Goal: Task Accomplishment & Management: Manage account settings

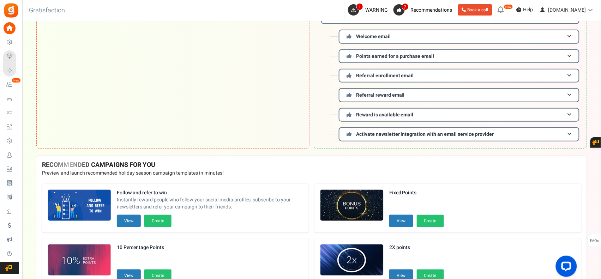
scroll to position [167, 0]
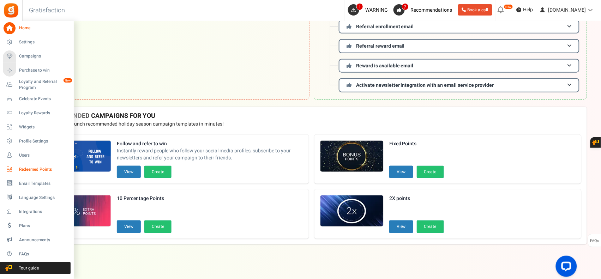
click at [40, 168] on span "Redeemed Points" at bounding box center [43, 170] width 49 height 6
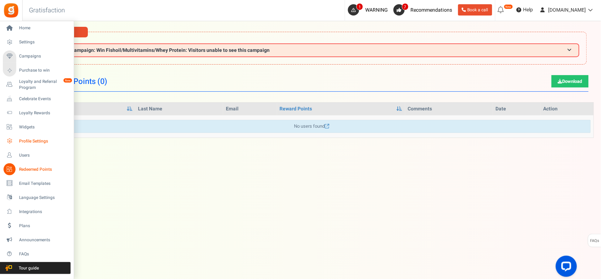
click at [37, 142] on span "Profile Settings" at bounding box center [43, 141] width 49 height 6
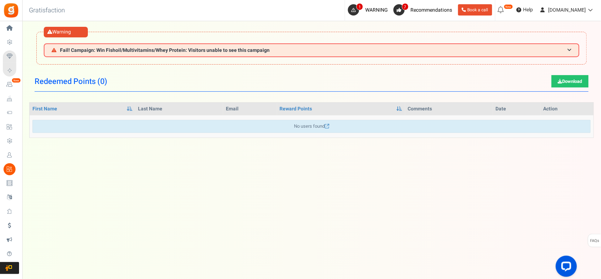
click at [0, 0] on div at bounding box center [0, 0] width 0 height 0
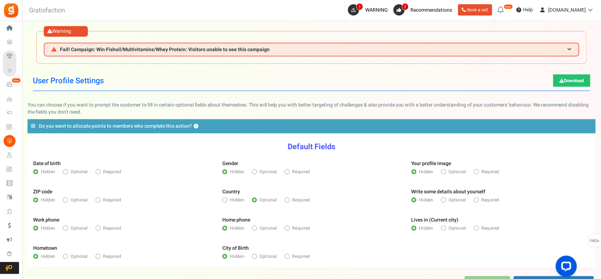
scroll to position [58, 0]
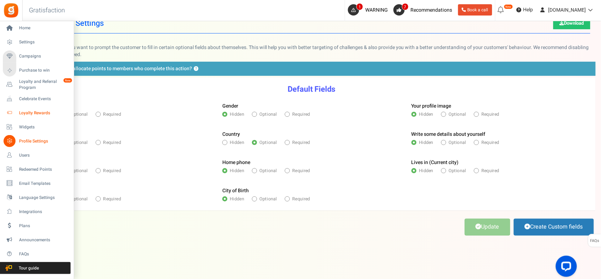
click at [33, 111] on span "Loyalty Rewards" at bounding box center [43, 113] width 49 height 6
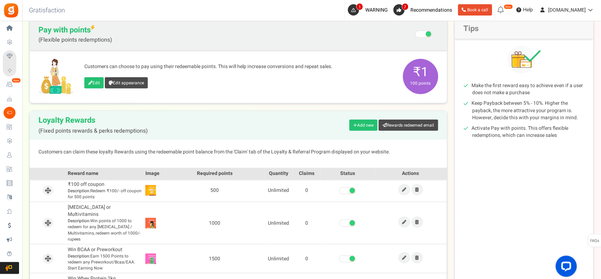
scroll to position [118, 0]
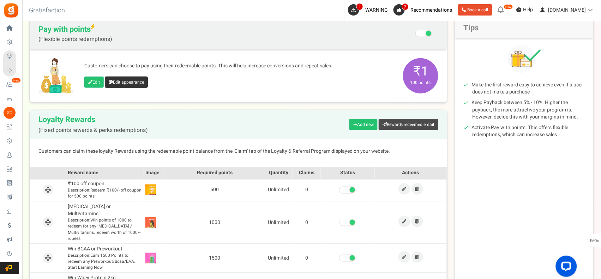
click at [122, 80] on link "Edit appearance" at bounding box center [126, 82] width 43 height 11
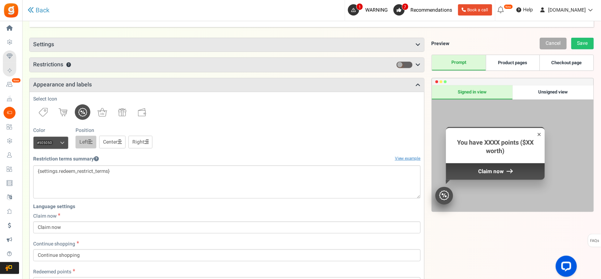
scroll to position [80, 0]
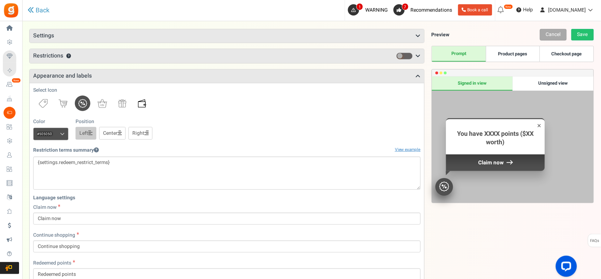
click at [142, 106] on img at bounding box center [142, 104] width 8 height 8
click at [61, 135] on span at bounding box center [62, 134] width 5 height 5
click at [61, 135] on input "#505050" at bounding box center [50, 134] width 35 height 13
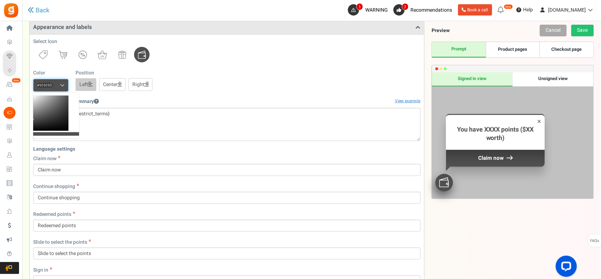
scroll to position [139, 0]
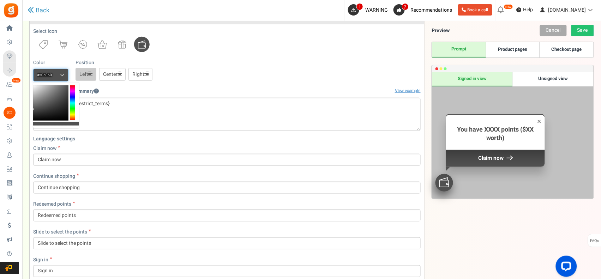
click at [72, 106] on div at bounding box center [72, 102] width 5 height 35
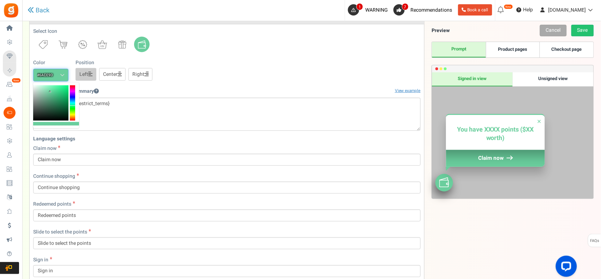
click at [50, 92] on div at bounding box center [50, 102] width 35 height 35
click at [50, 92] on b at bounding box center [50, 92] width 2 height 2
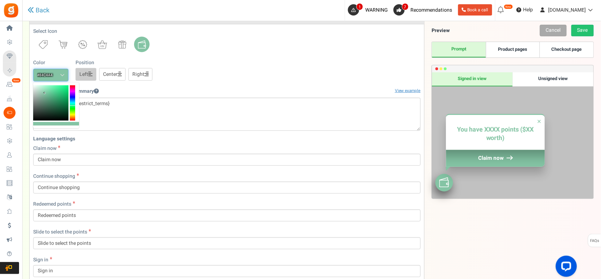
click at [45, 94] on div at bounding box center [50, 102] width 35 height 35
type input "#46a376"
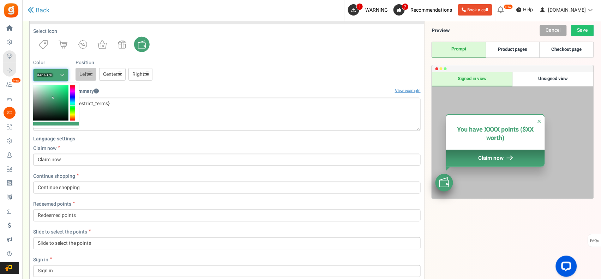
click at [53, 98] on div at bounding box center [50, 102] width 35 height 35
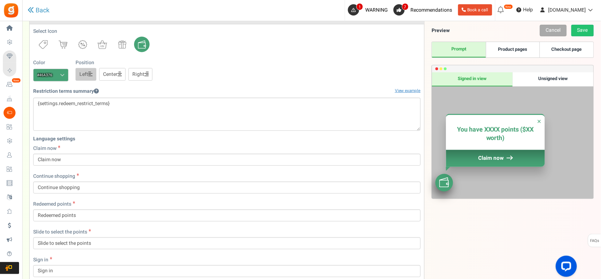
click at [166, 88] on div "Restriction terms summary View example" at bounding box center [227, 91] width 388 height 12
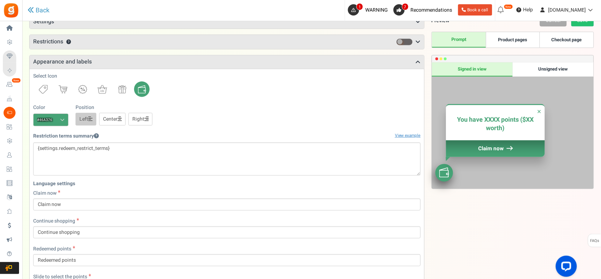
scroll to position [68, 0]
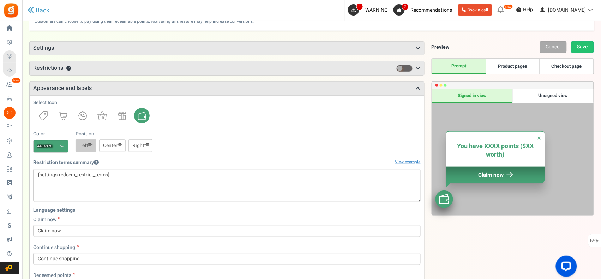
click at [553, 94] on div "Unsigned view" at bounding box center [553, 96] width 81 height 14
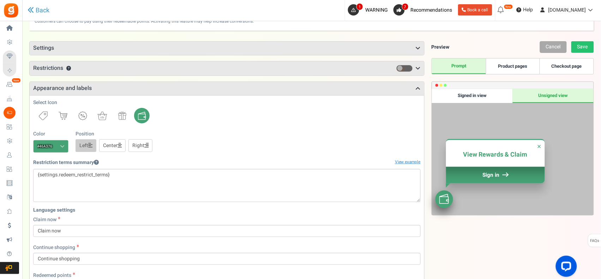
click at [466, 99] on div "Signed in view" at bounding box center [472, 96] width 81 height 14
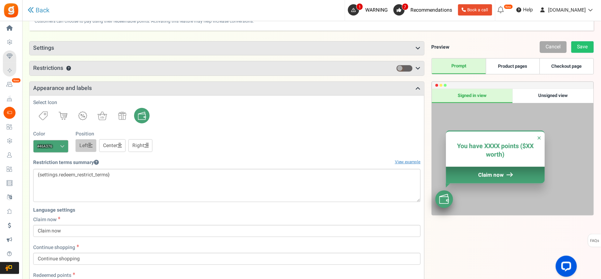
click at [519, 61] on link "Product pages" at bounding box center [513, 67] width 54 height 16
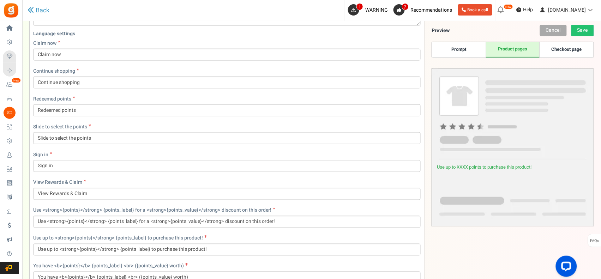
scroll to position [304, 0]
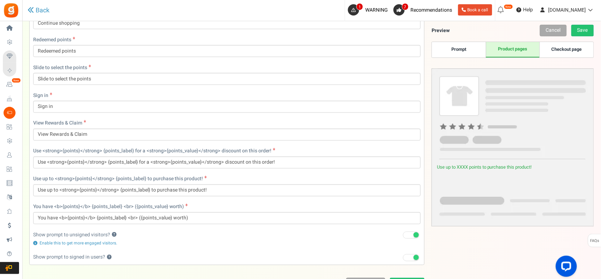
click at [570, 50] on link "Checkout page" at bounding box center [567, 50] width 54 height 16
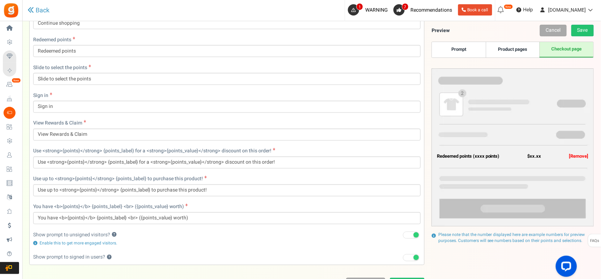
click at [524, 52] on link "Product pages" at bounding box center [513, 50] width 54 height 16
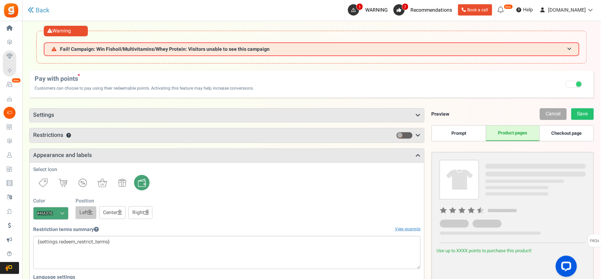
scroll to position [0, 0]
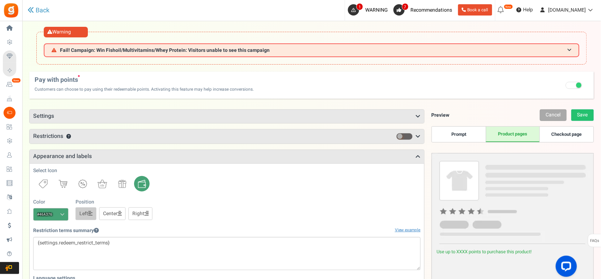
click at [364, 115] on h3 "Settings" at bounding box center [227, 116] width 395 height 13
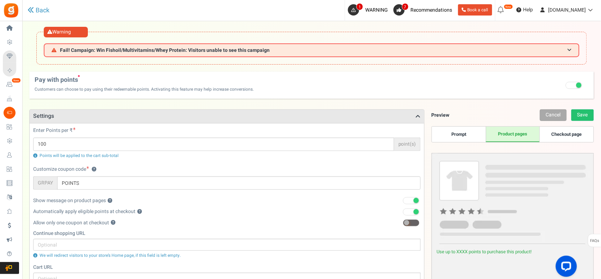
click at [364, 115] on h3 "Settings" at bounding box center [227, 116] width 395 height 13
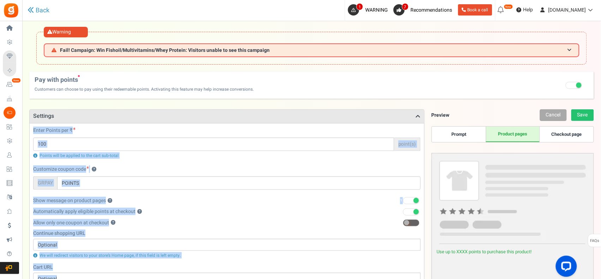
click at [364, 115] on h3 "Settings" at bounding box center [227, 116] width 395 height 13
click at [409, 116] on h3 "Settings" at bounding box center [227, 116] width 395 height 13
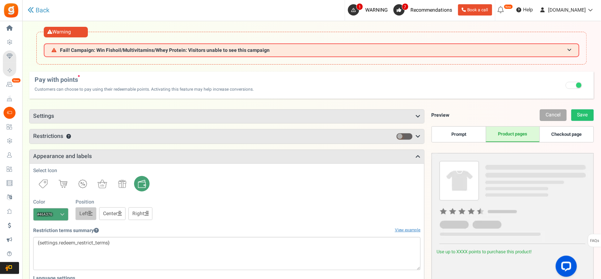
click at [374, 115] on h3 "Settings" at bounding box center [227, 116] width 395 height 13
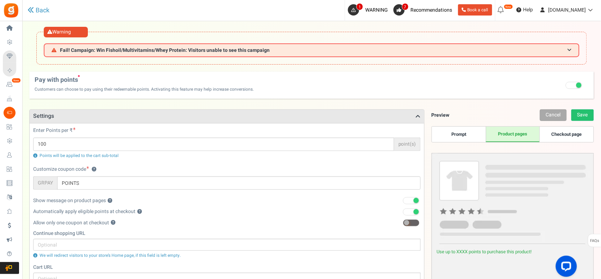
scroll to position [59, 0]
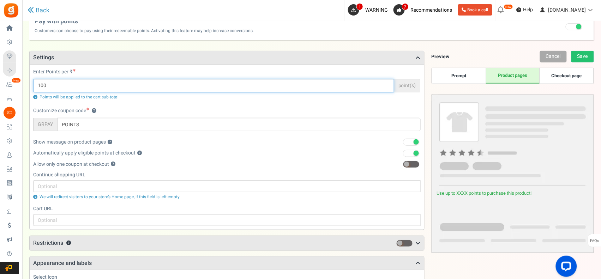
click at [125, 87] on input "100" at bounding box center [213, 85] width 361 height 13
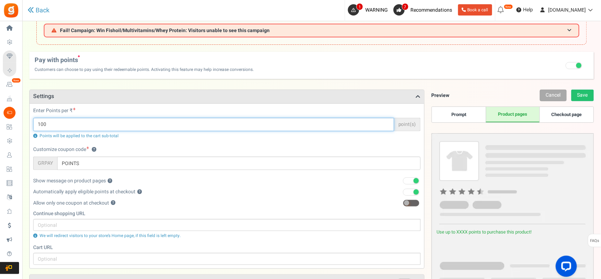
scroll to position [0, 0]
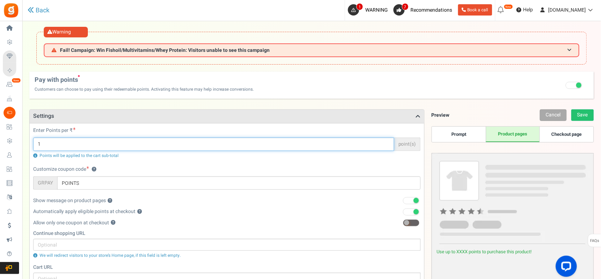
type input "1"
click at [186, 162] on div "Enter Points per ₹ 1 point(s) Points will be applied to the cart sub-total" at bounding box center [227, 146] width 398 height 39
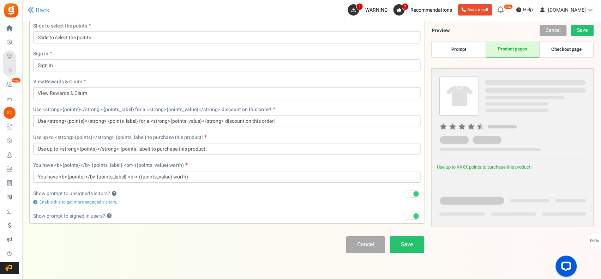
scroll to position [528, 0]
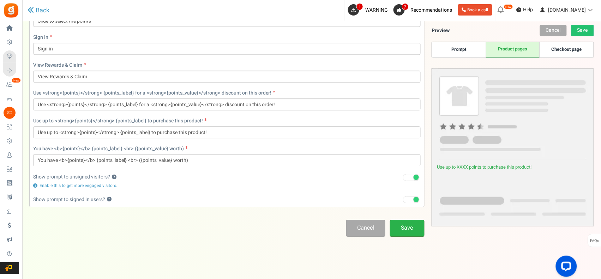
click at [400, 230] on link "Save" at bounding box center [407, 228] width 35 height 17
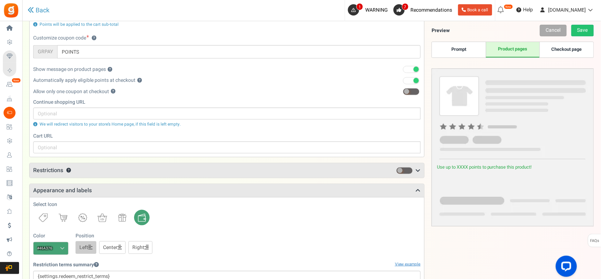
scroll to position [125, 0]
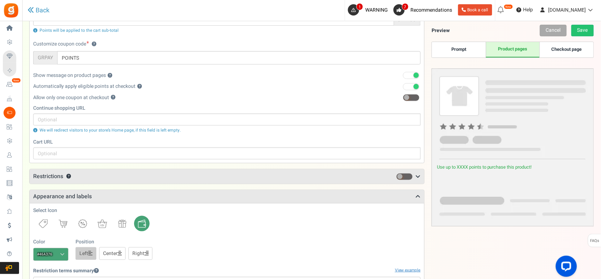
click at [414, 99] on span at bounding box center [411, 97] width 17 height 7
click at [403, 99] on input "checkbox" at bounding box center [403, 98] width 0 height 5
click at [418, 174] on icon at bounding box center [418, 177] width 5 height 6
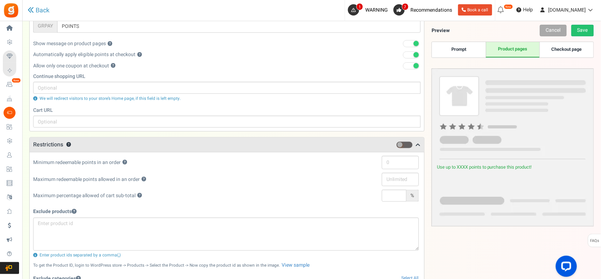
scroll to position [0, 0]
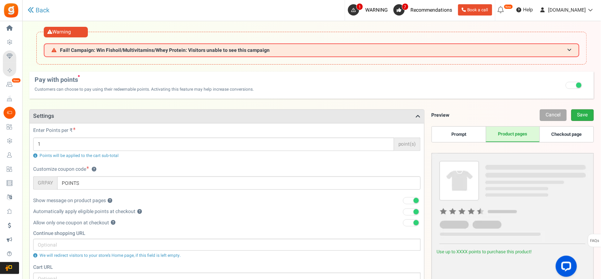
click at [581, 115] on link "Save" at bounding box center [582, 115] width 23 height 12
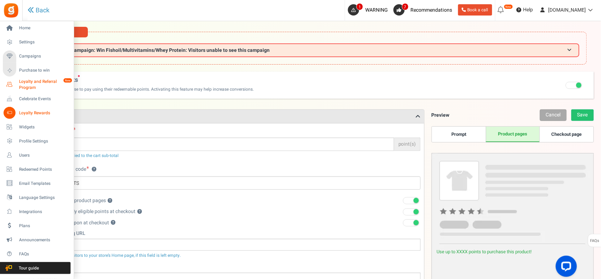
click at [26, 82] on span "Loyalty and Referral Program" at bounding box center [45, 85] width 52 height 12
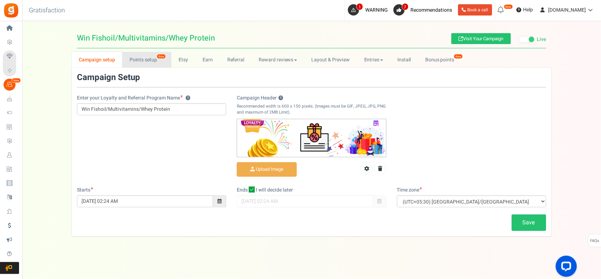
click at [146, 58] on link "Points setup New" at bounding box center [146, 60] width 49 height 16
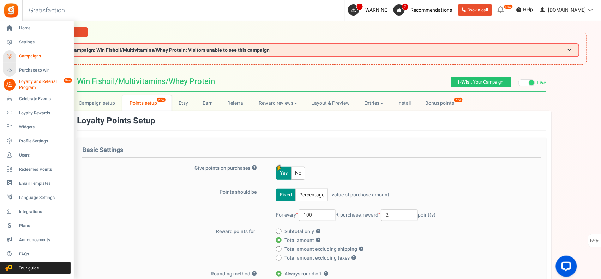
click at [43, 53] on link "Campaigns" at bounding box center [37, 56] width 68 height 12
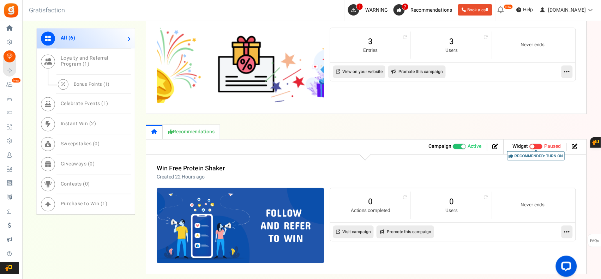
scroll to position [484, 0]
